Goal: Task Accomplishment & Management: Use online tool/utility

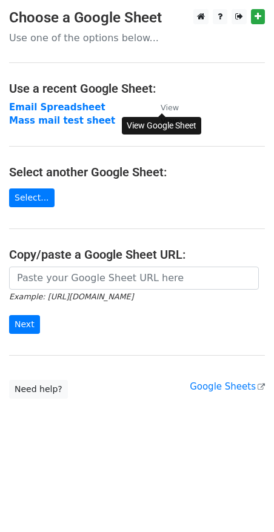
click at [171, 107] on small "View" at bounding box center [170, 107] width 18 height 9
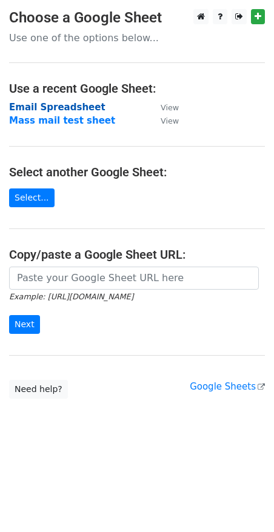
click at [55, 107] on strong "Email Spreadsheet" at bounding box center [57, 107] width 96 height 11
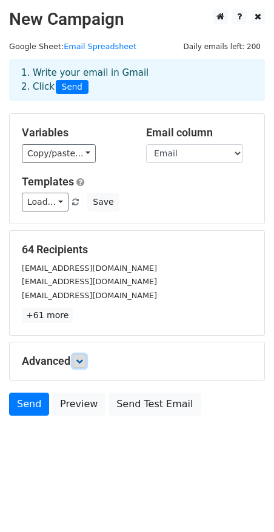
click at [80, 360] on icon at bounding box center [79, 360] width 7 height 7
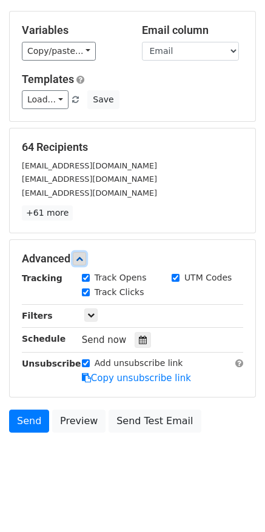
scroll to position [105, 0]
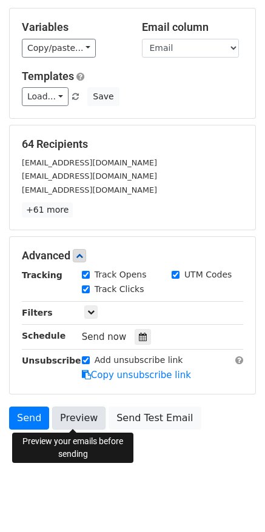
click at [73, 416] on link "Preview" at bounding box center [78, 417] width 53 height 23
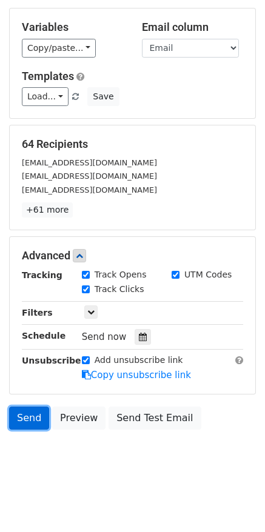
click at [28, 419] on link "Send" at bounding box center [29, 417] width 40 height 23
